Goal: Transaction & Acquisition: Purchase product/service

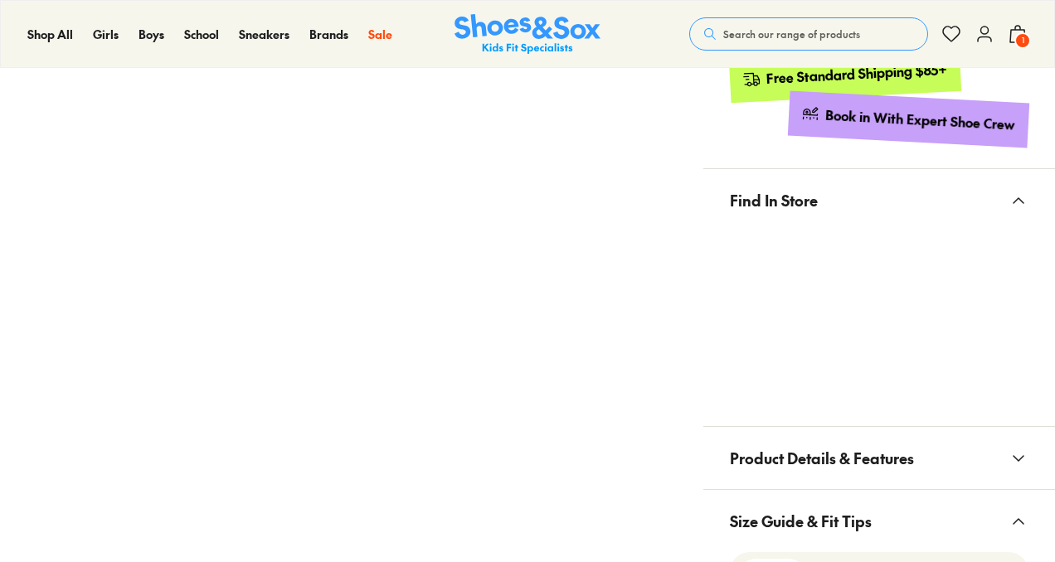
select select "*"
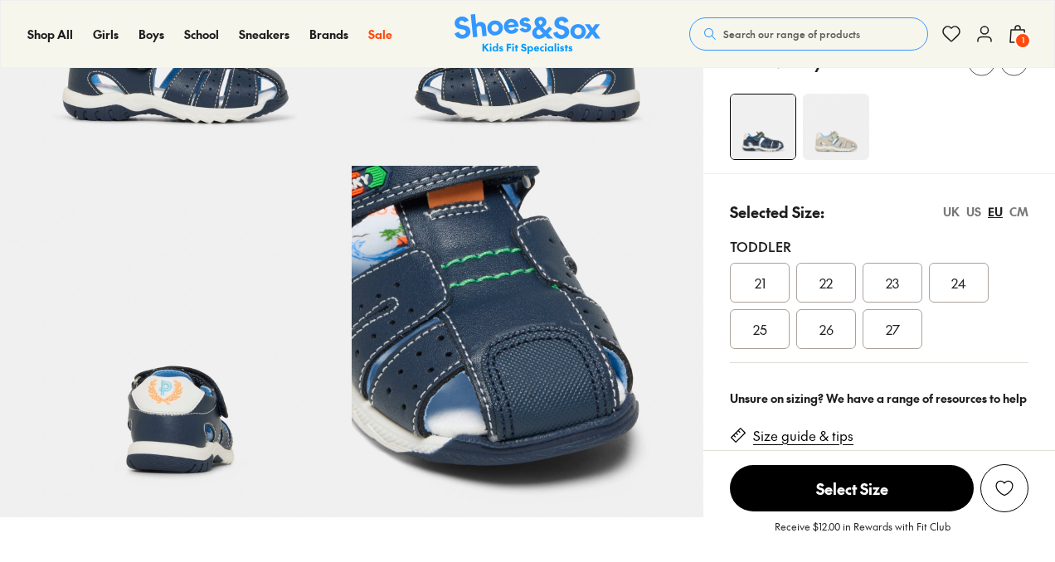
click at [969, 209] on div "US" at bounding box center [973, 211] width 15 height 17
click at [753, 332] on span "08" at bounding box center [760, 329] width 16 height 20
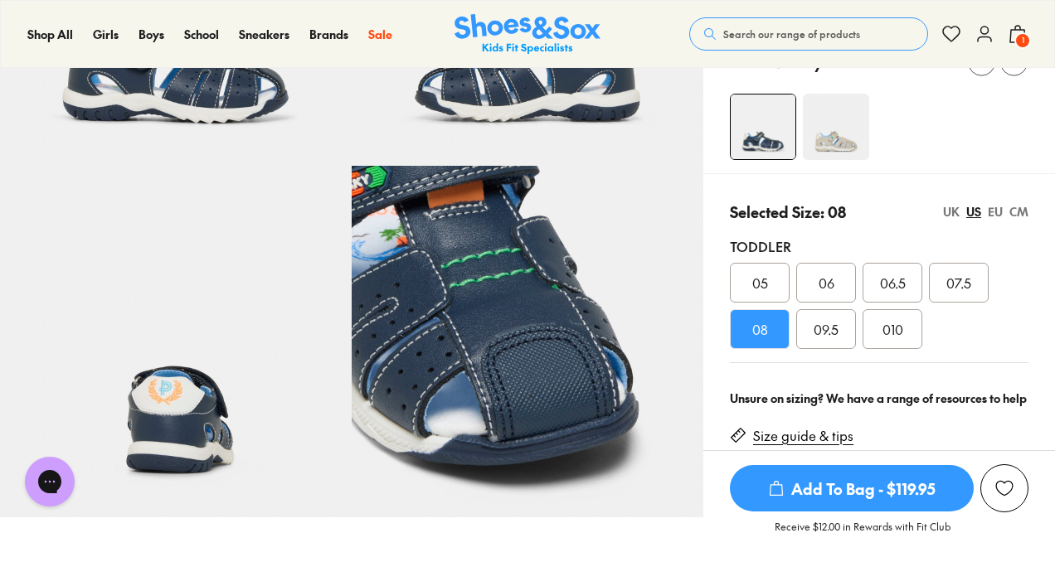
click at [995, 212] on div "EU" at bounding box center [995, 211] width 15 height 17
click at [833, 329] on div "26" at bounding box center [826, 329] width 60 height 40
click at [852, 489] on span "Add To Bag - $119.95" at bounding box center [852, 488] width 244 height 46
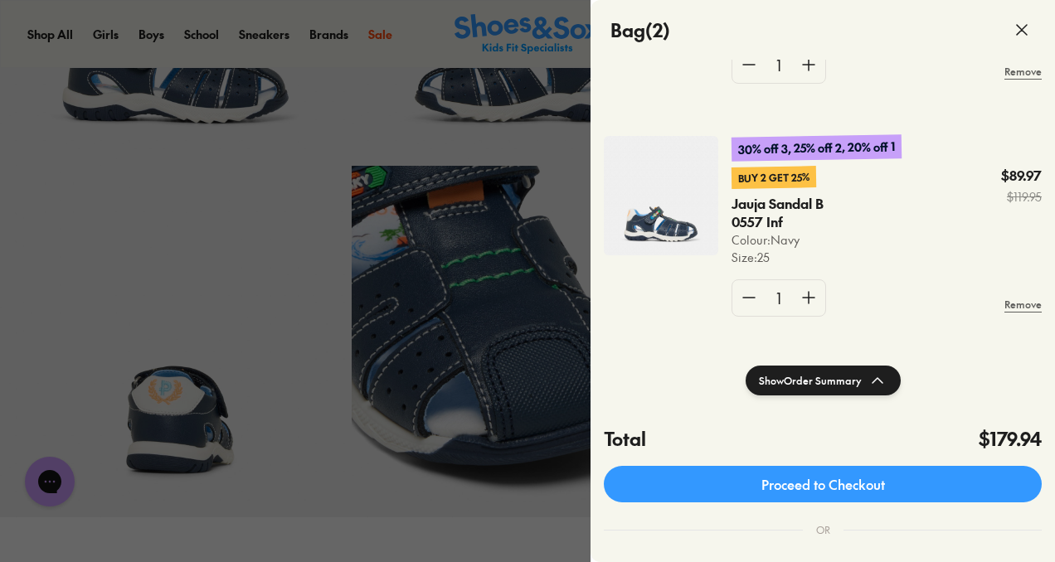
scroll to position [114, 0]
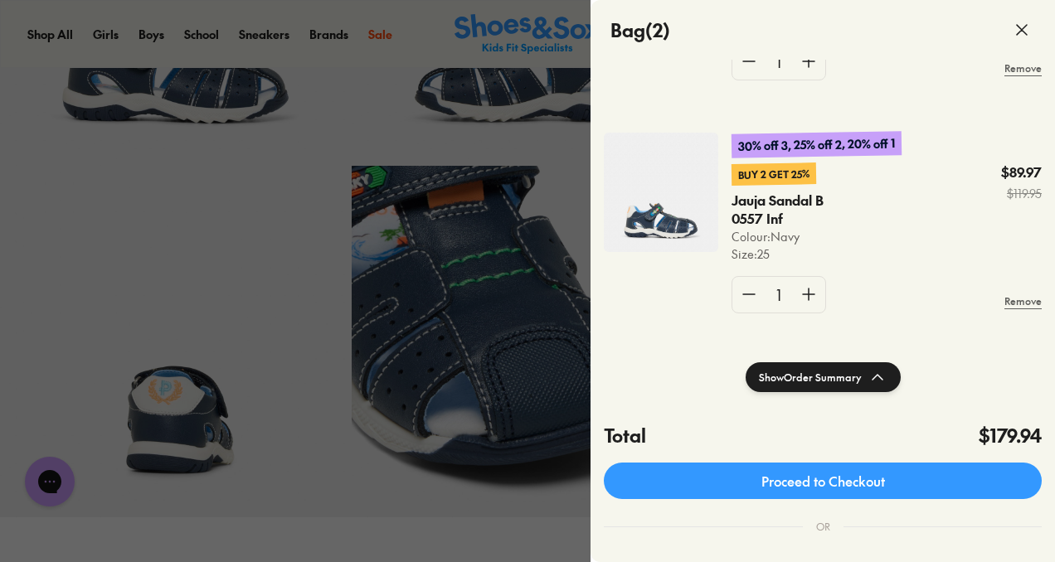
click at [1021, 31] on use at bounding box center [1022, 30] width 10 height 10
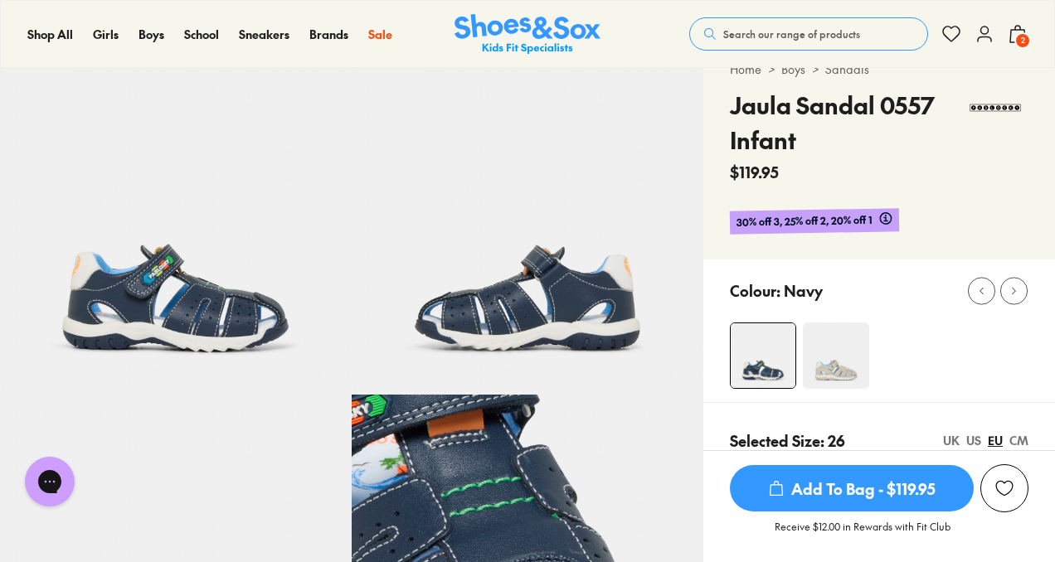
scroll to position [60, 0]
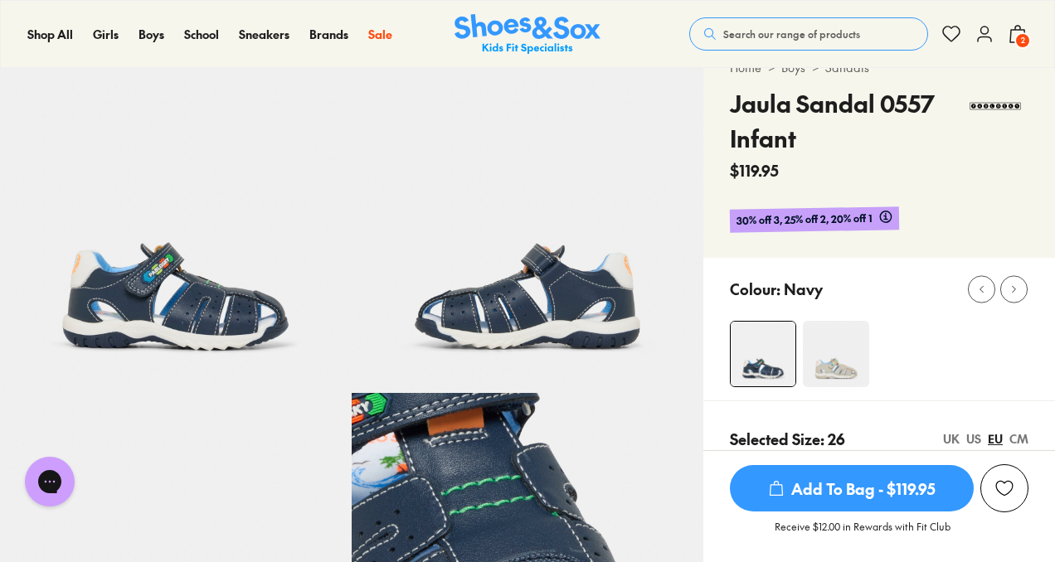
click at [1020, 33] on span "2" at bounding box center [1022, 40] width 17 height 17
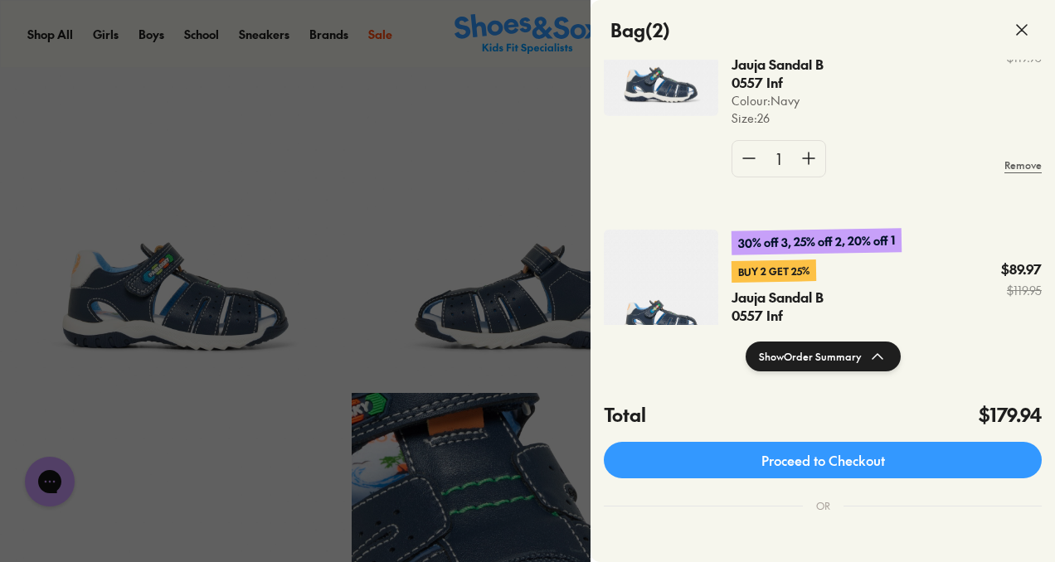
scroll to position [0, 0]
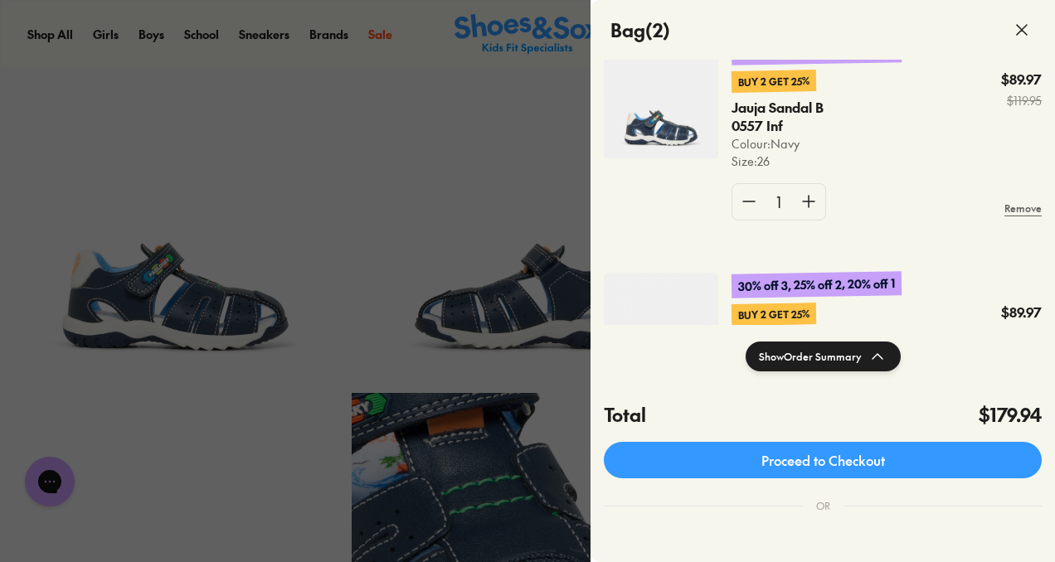
click at [1023, 29] on icon at bounding box center [1022, 30] width 20 height 20
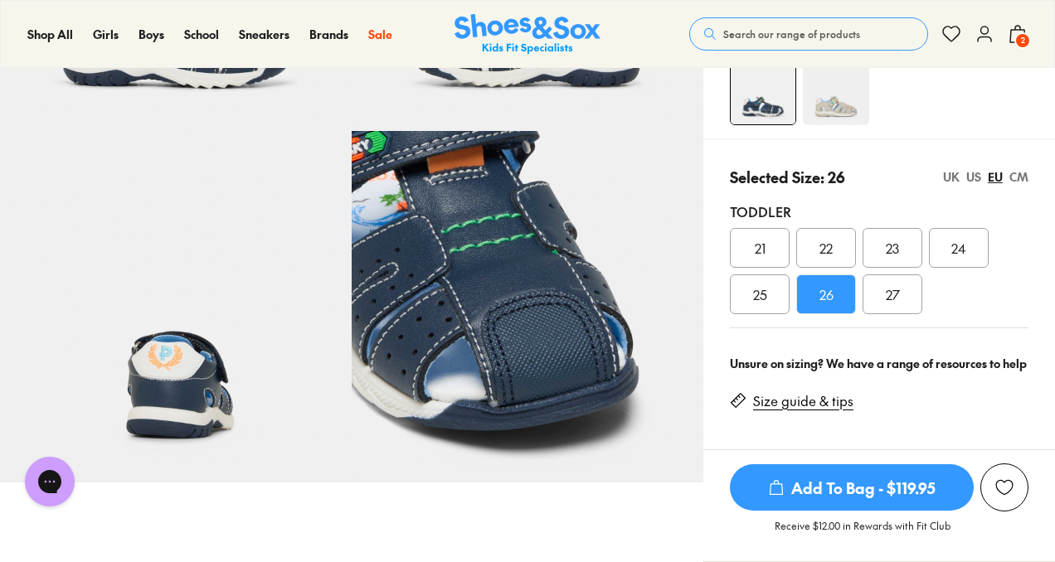
scroll to position [323, 0]
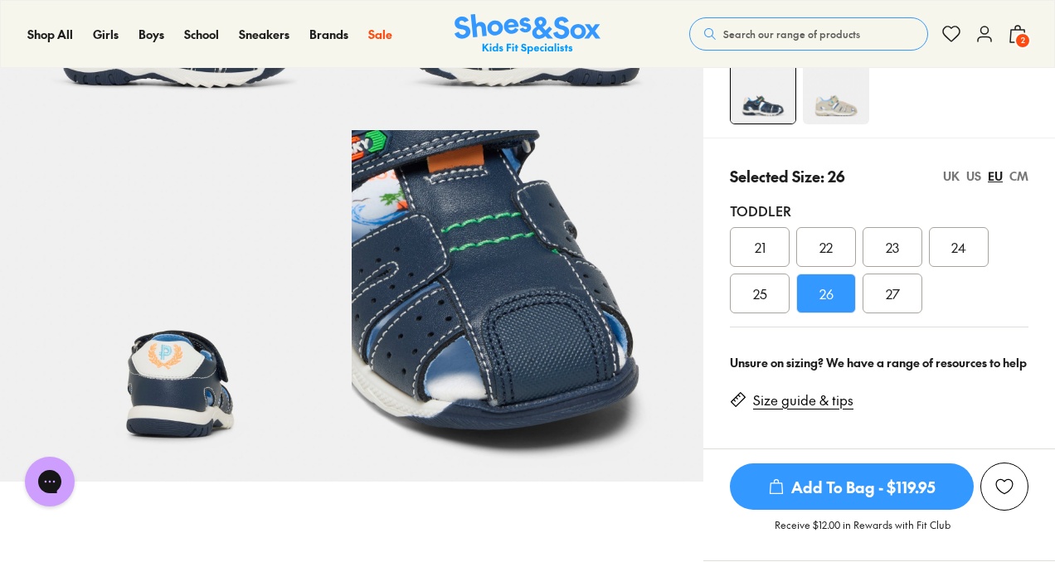
click at [972, 175] on div "US" at bounding box center [973, 175] width 15 height 17
click at [949, 172] on div "UK" at bounding box center [951, 175] width 17 height 17
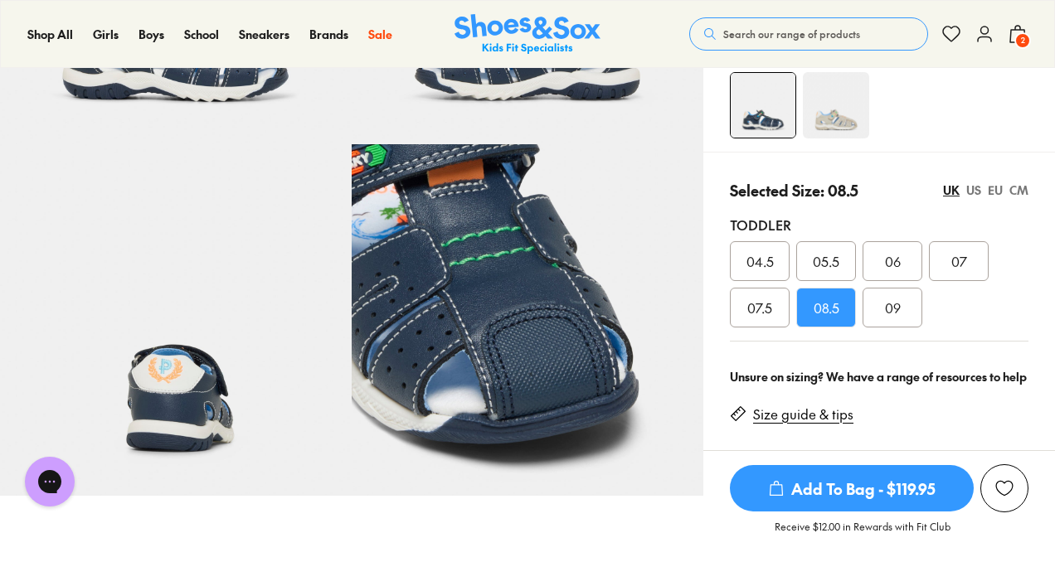
scroll to position [313, 0]
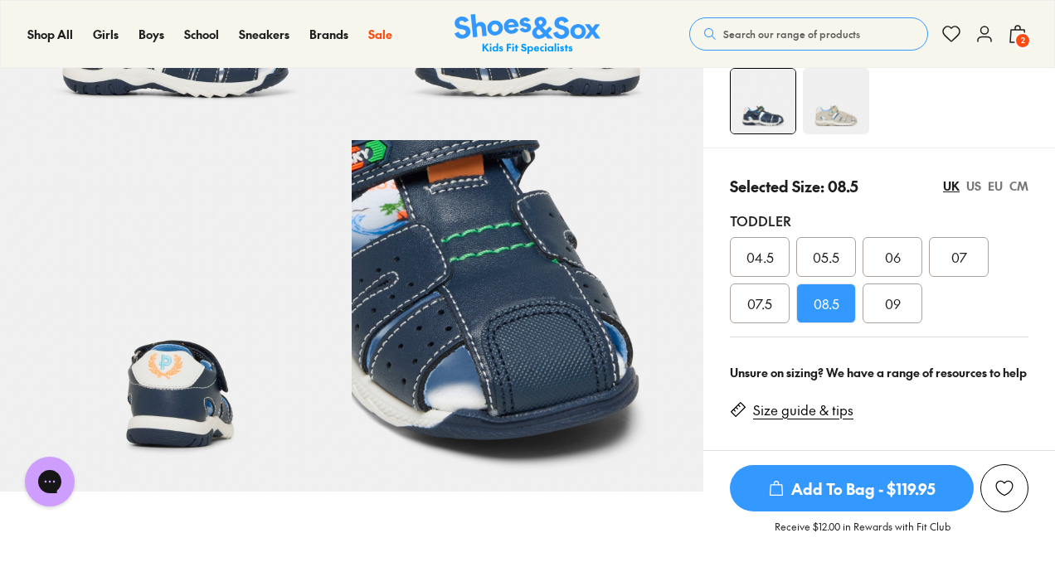
click at [970, 184] on div "US" at bounding box center [973, 185] width 15 height 17
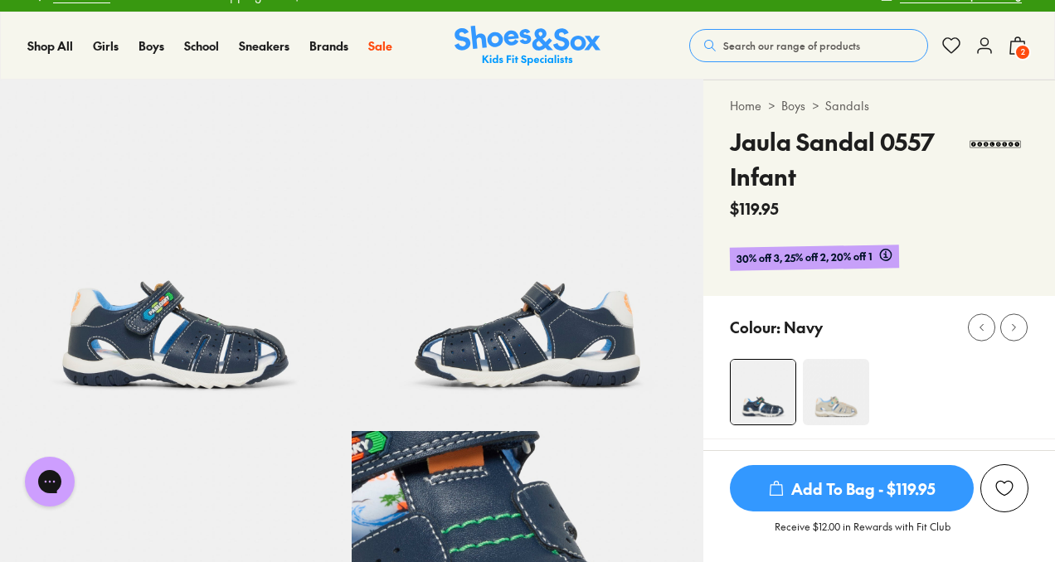
scroll to position [0, 0]
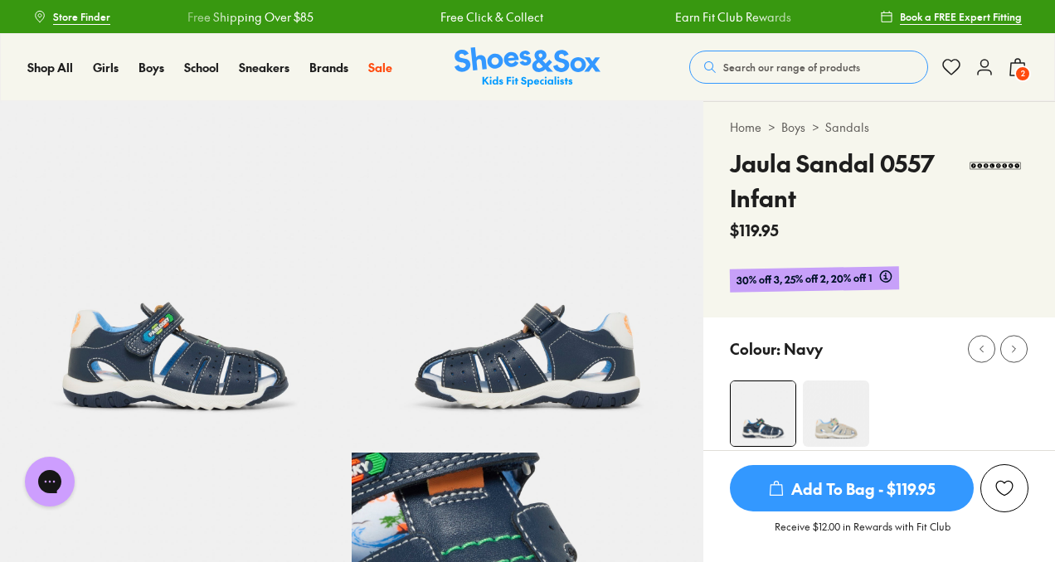
click at [1022, 69] on span "2" at bounding box center [1022, 74] width 17 height 17
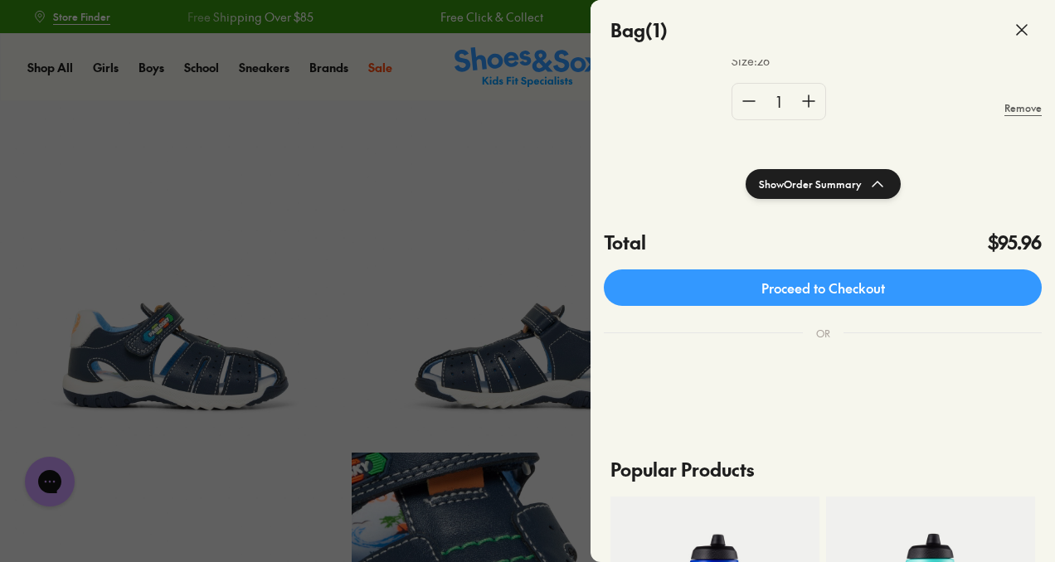
scroll to position [267, 0]
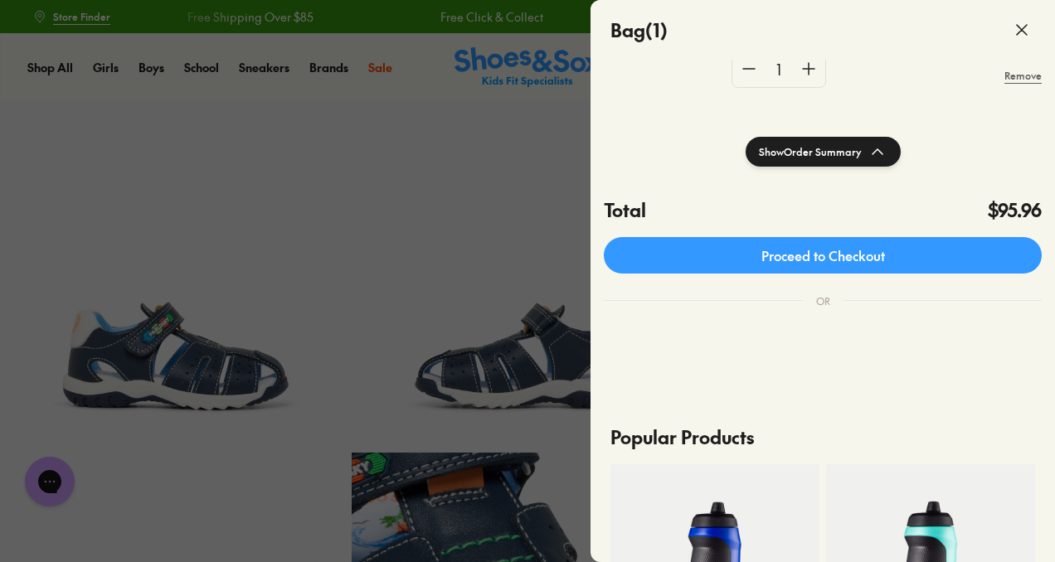
click at [381, 221] on div at bounding box center [527, 281] width 1055 height 562
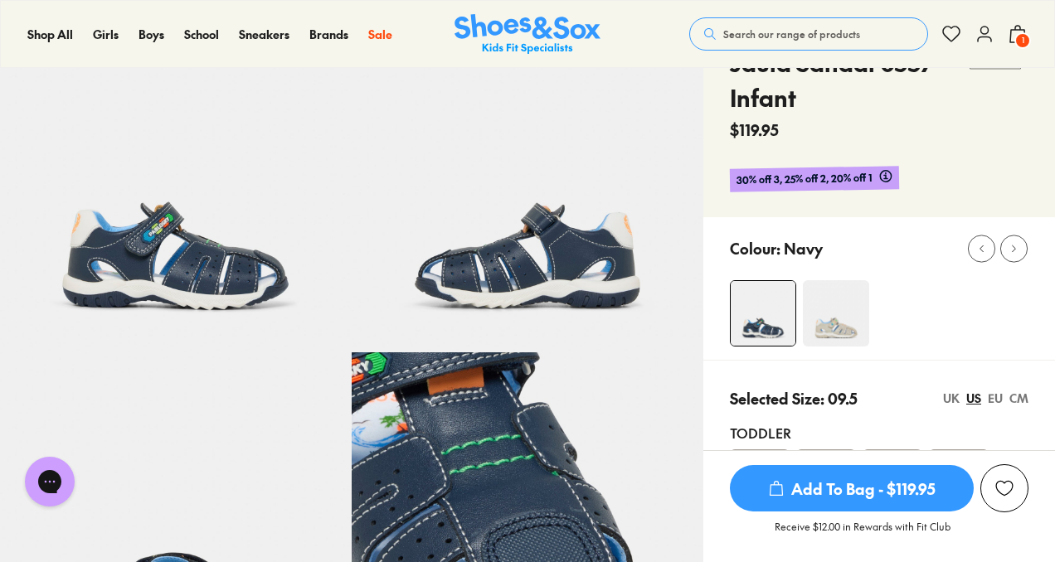
scroll to position [101, 0]
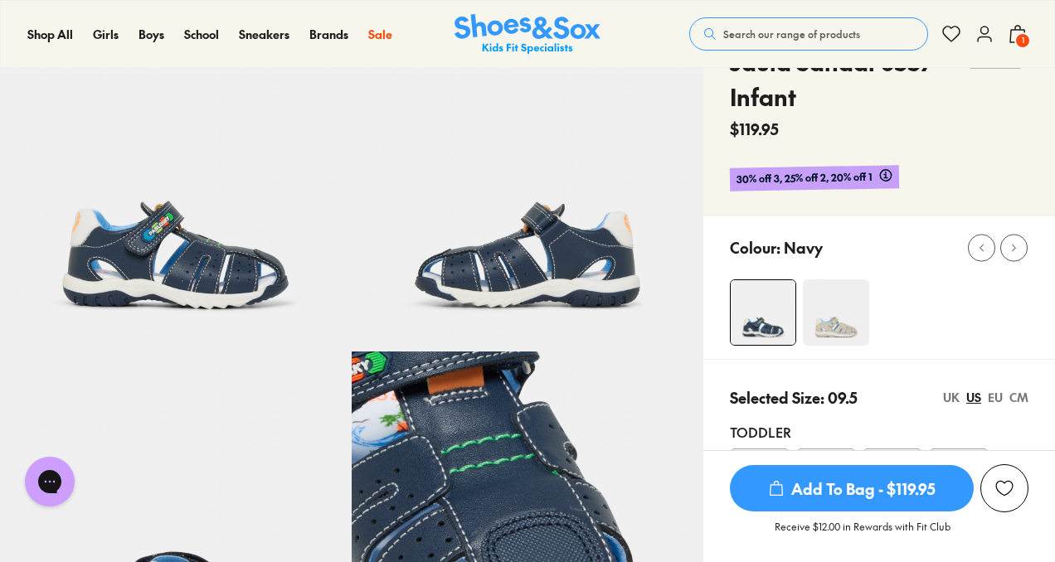
click at [835, 319] on img at bounding box center [836, 312] width 66 height 66
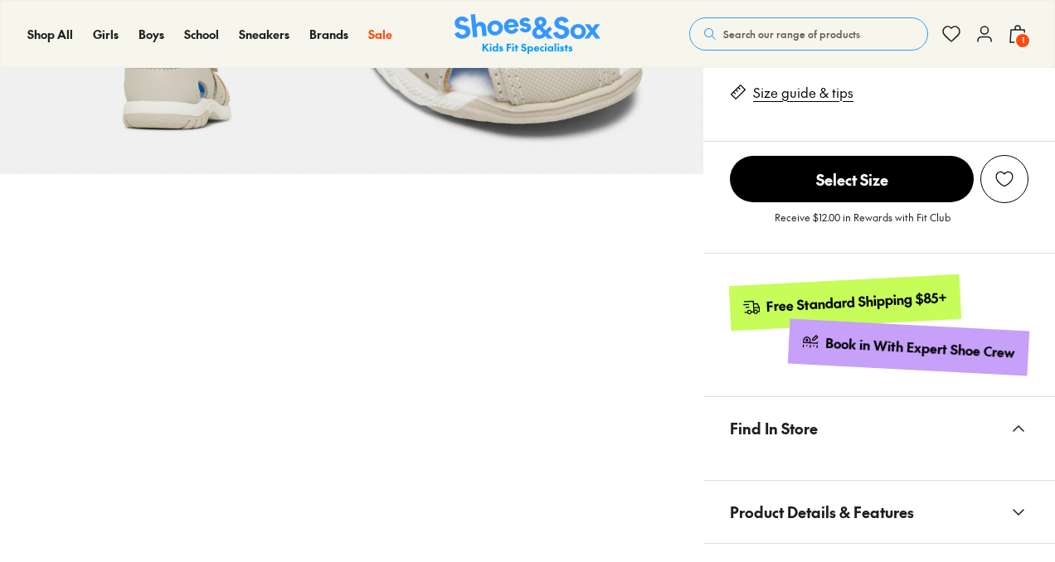
scroll to position [963, 0]
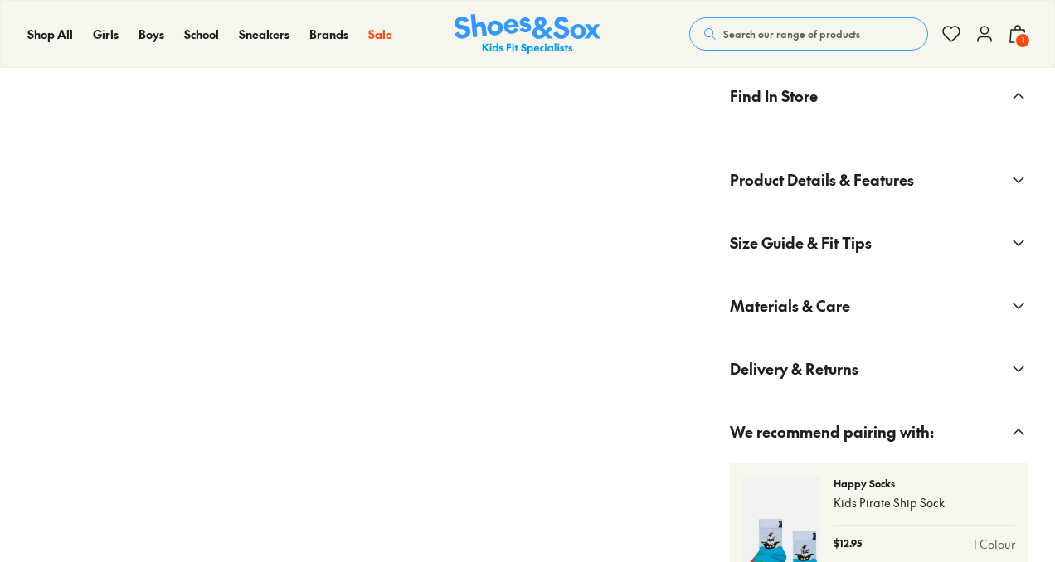
click at [910, 182] on span "Product Details & Features" at bounding box center [822, 179] width 184 height 49
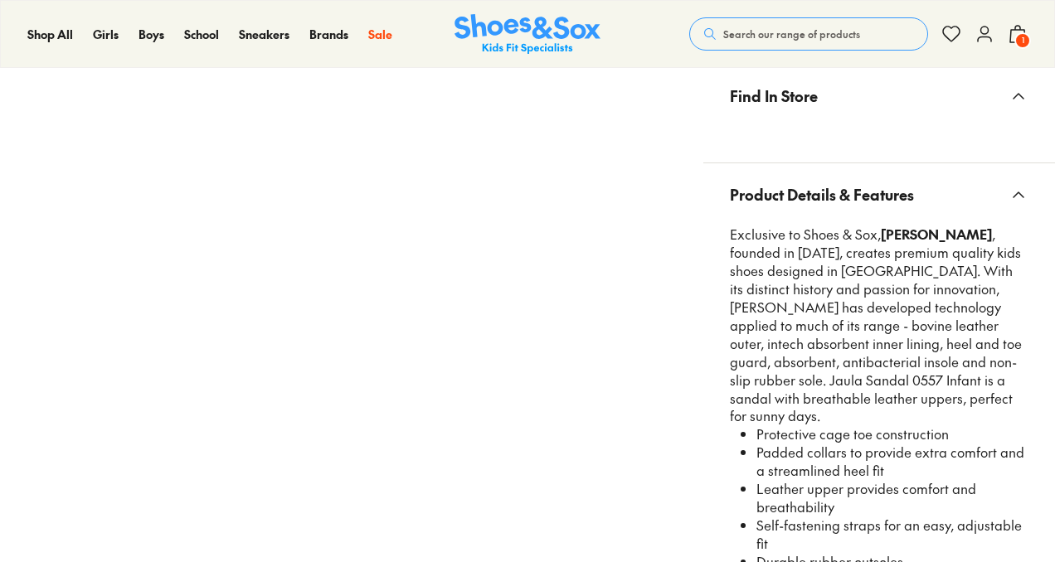
scroll to position [0, 0]
select select "*"
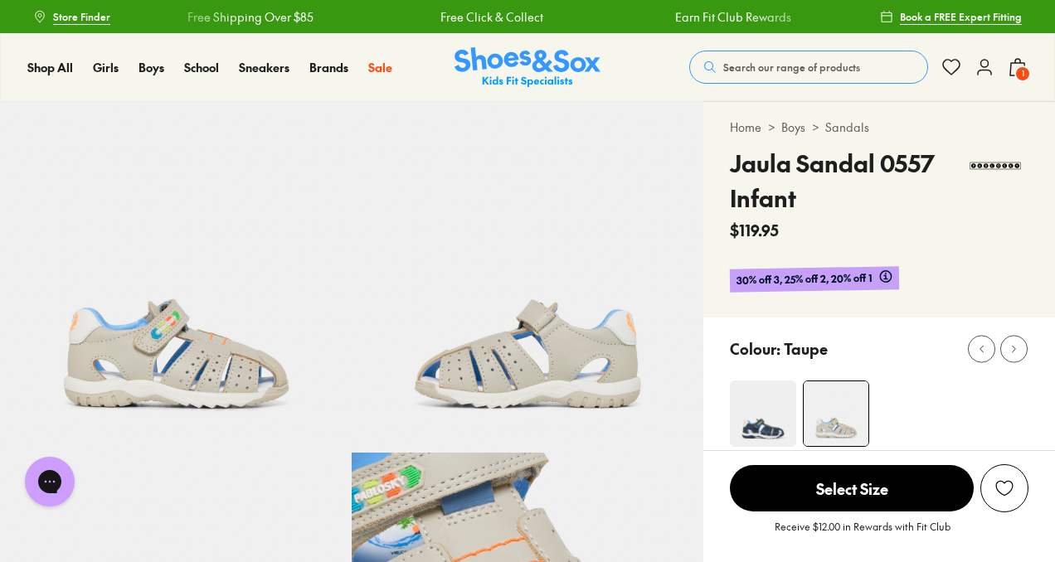
click at [1020, 71] on span "1" at bounding box center [1022, 74] width 17 height 17
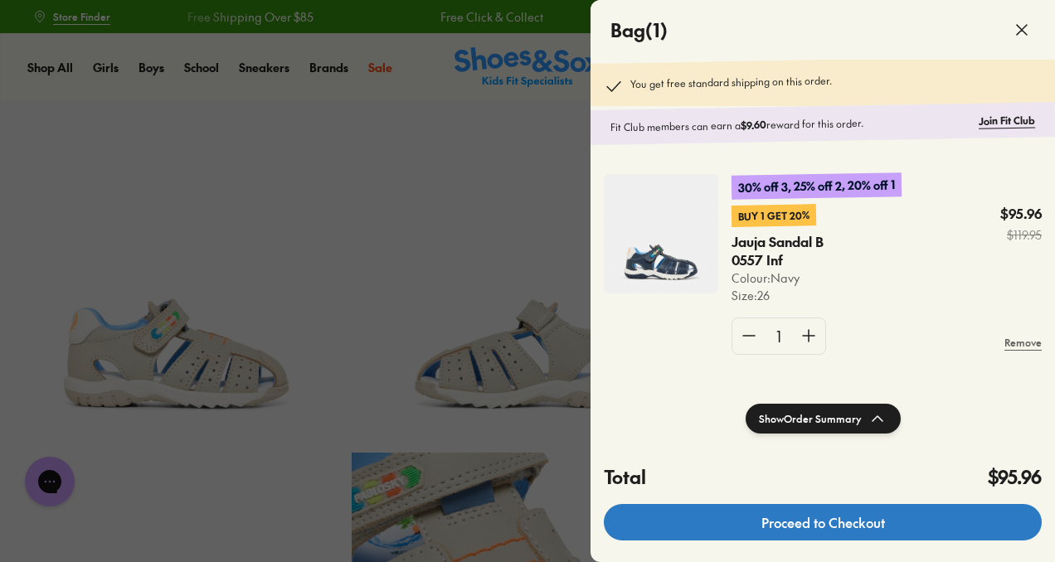
click at [832, 532] on link "Proceed to Checkout" at bounding box center [823, 522] width 438 height 36
